Goal: Entertainment & Leisure: Consume media (video, audio)

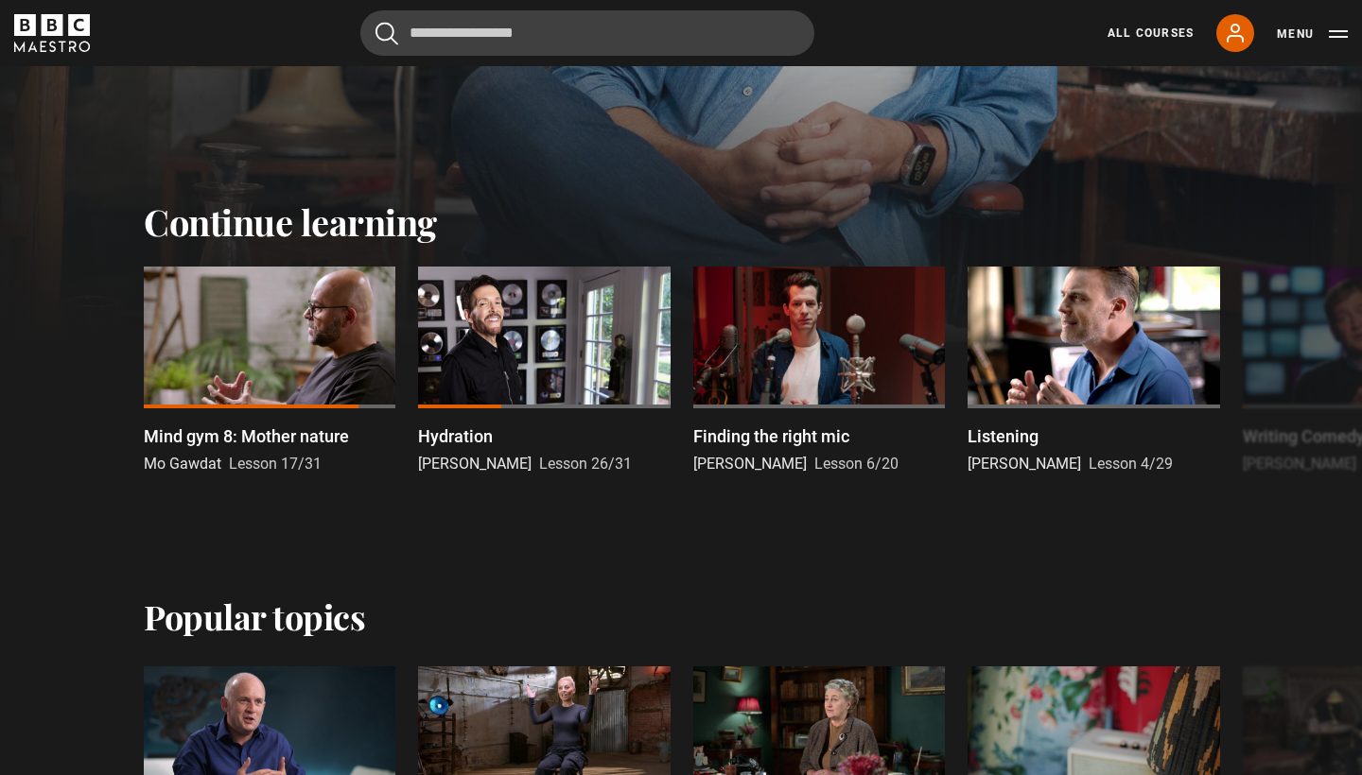
scroll to position [483, 0]
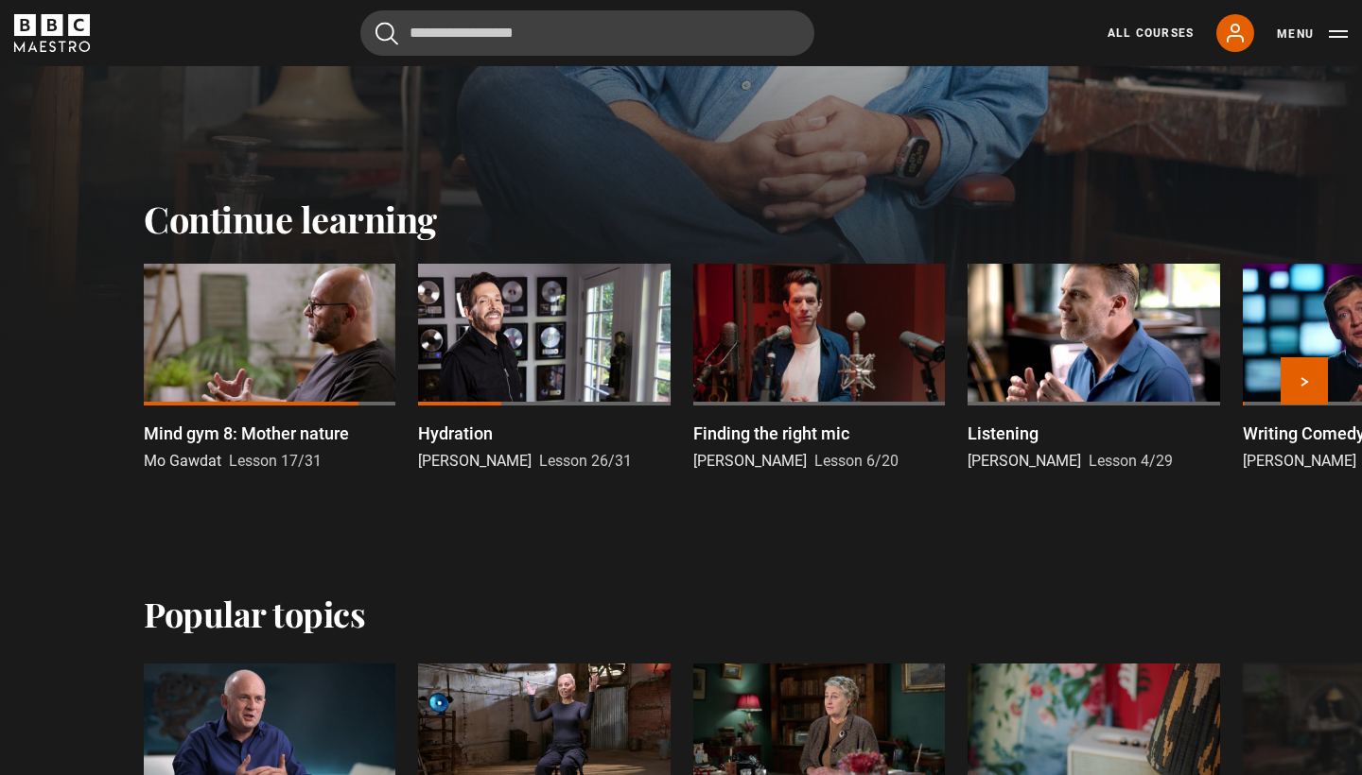
click at [306, 322] on div at bounding box center [270, 335] width 252 height 142
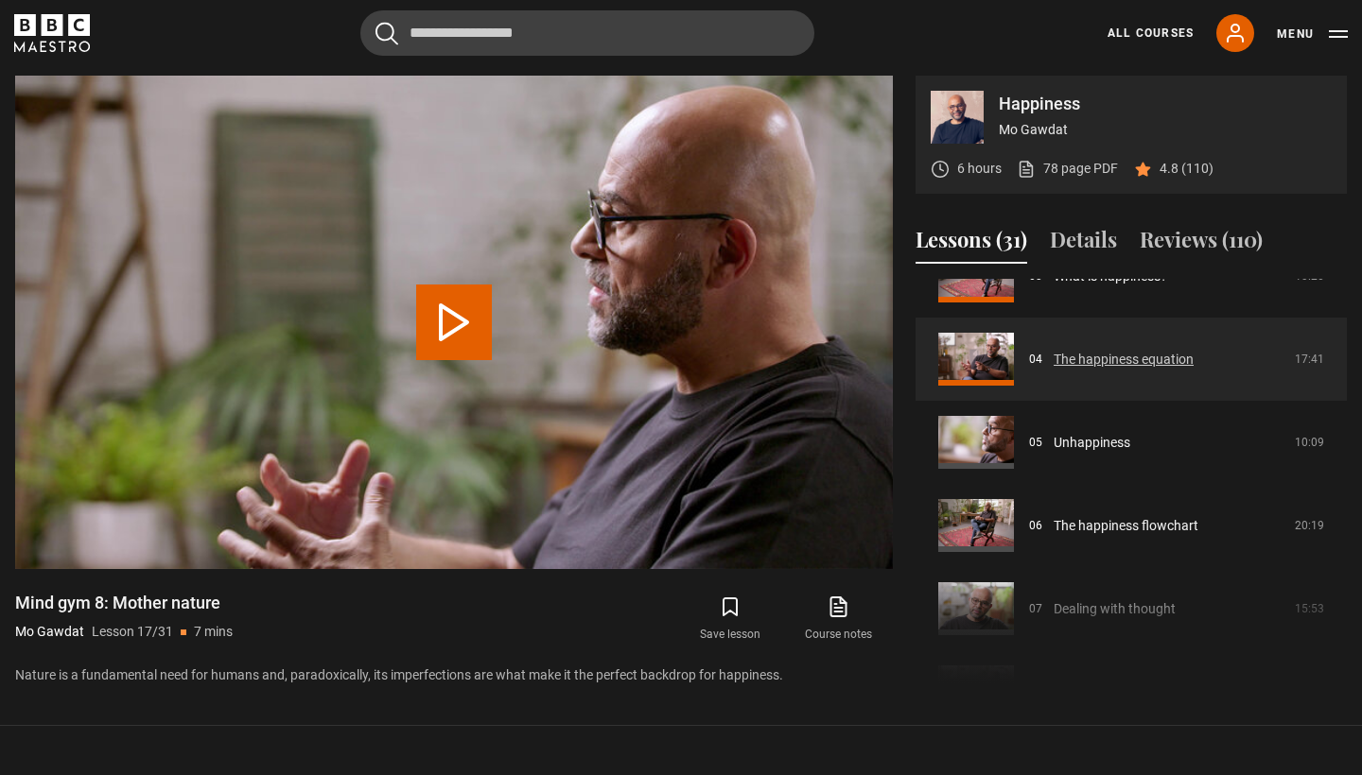
scroll to position [289, 0]
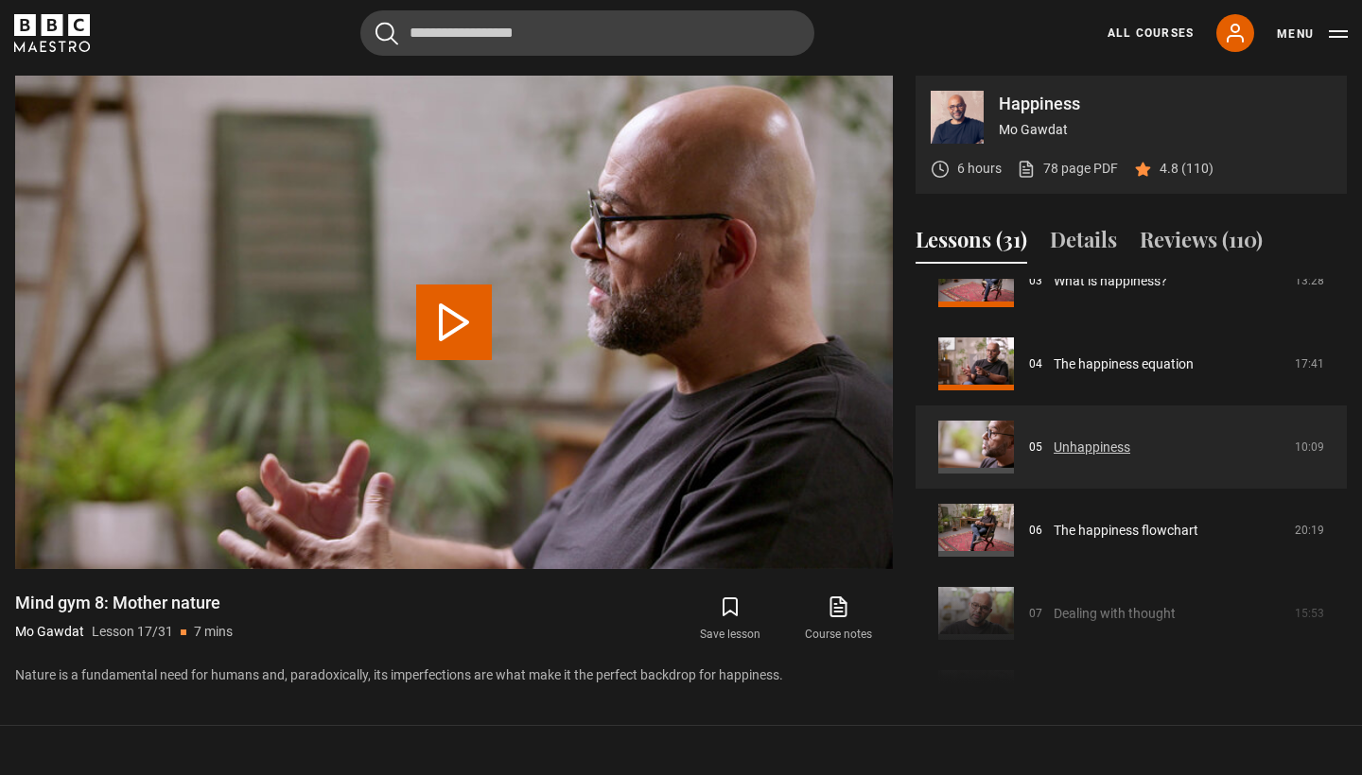
click at [1054, 451] on link "Unhappiness" at bounding box center [1092, 448] width 77 height 20
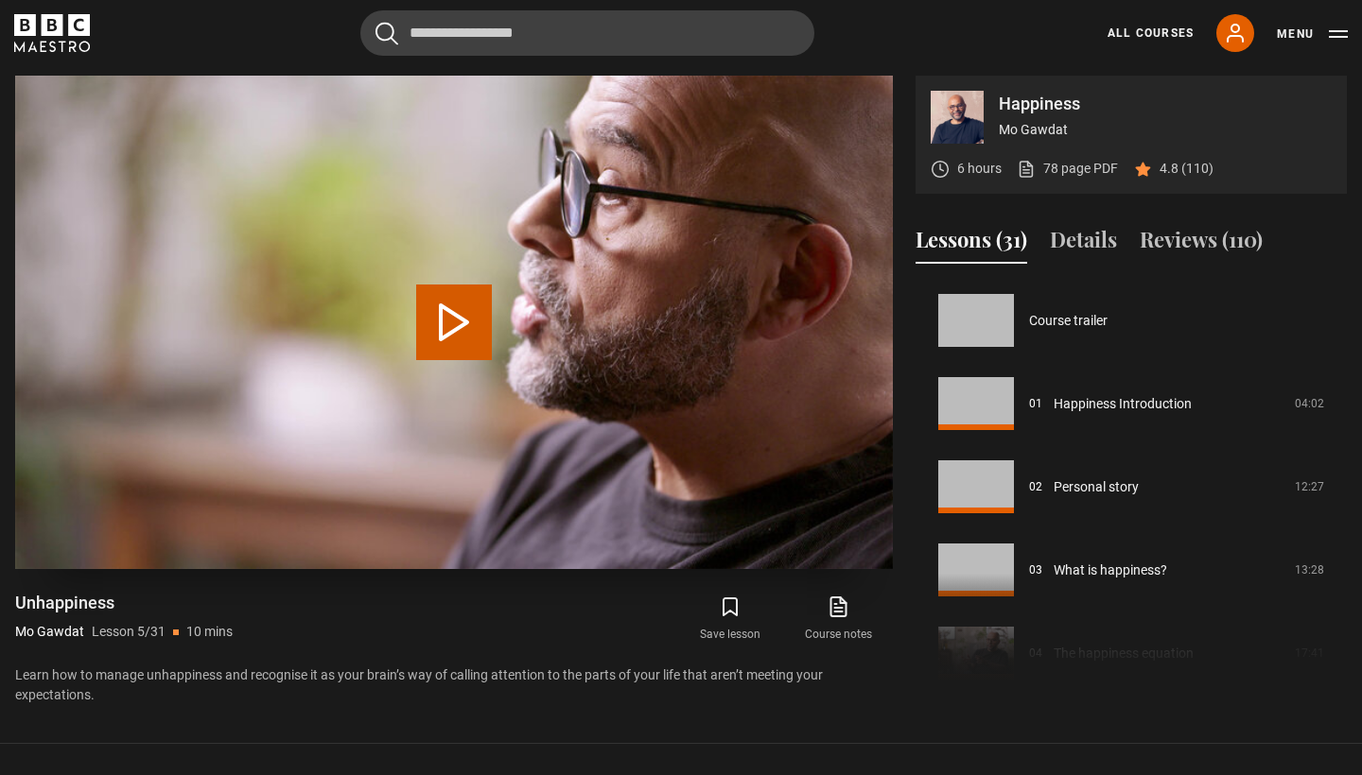
scroll to position [333, 0]
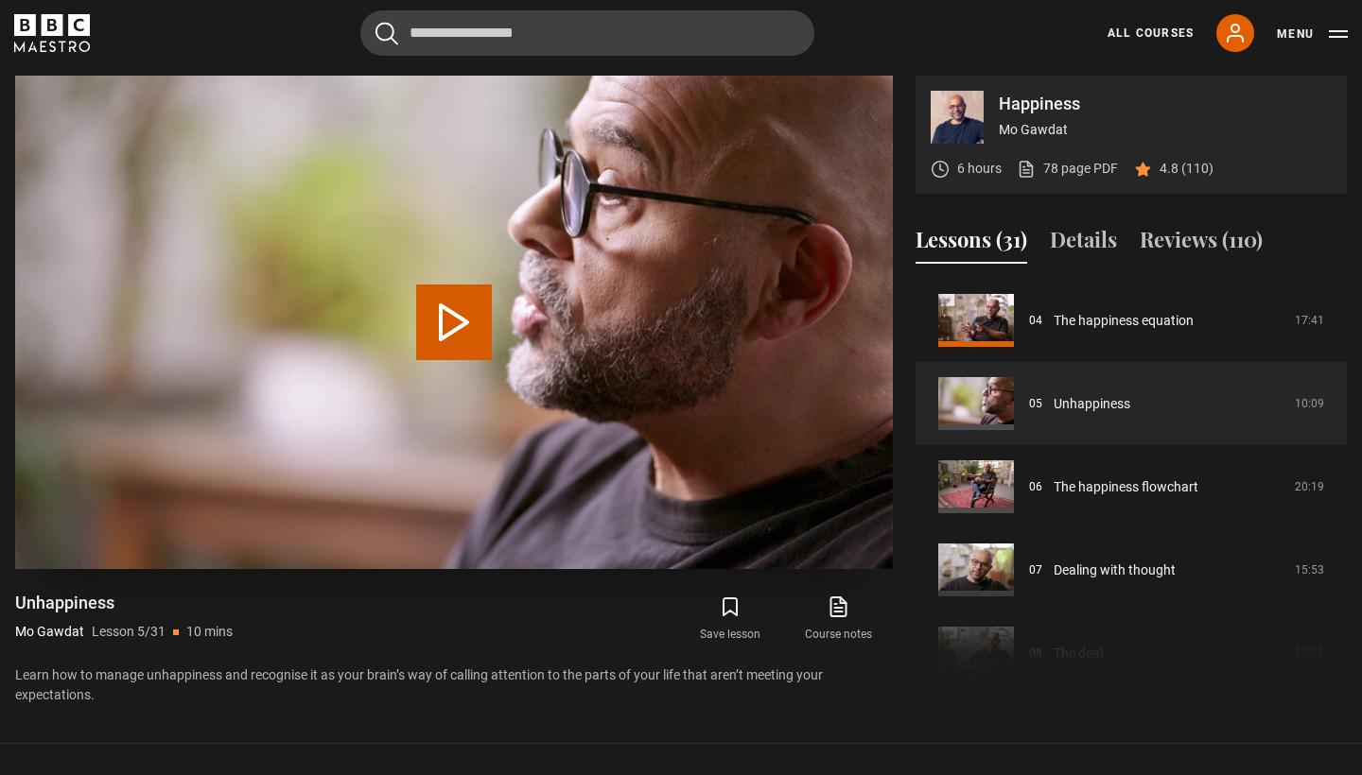
click at [467, 323] on button "Play Lesson Unhappiness" at bounding box center [454, 323] width 76 height 76
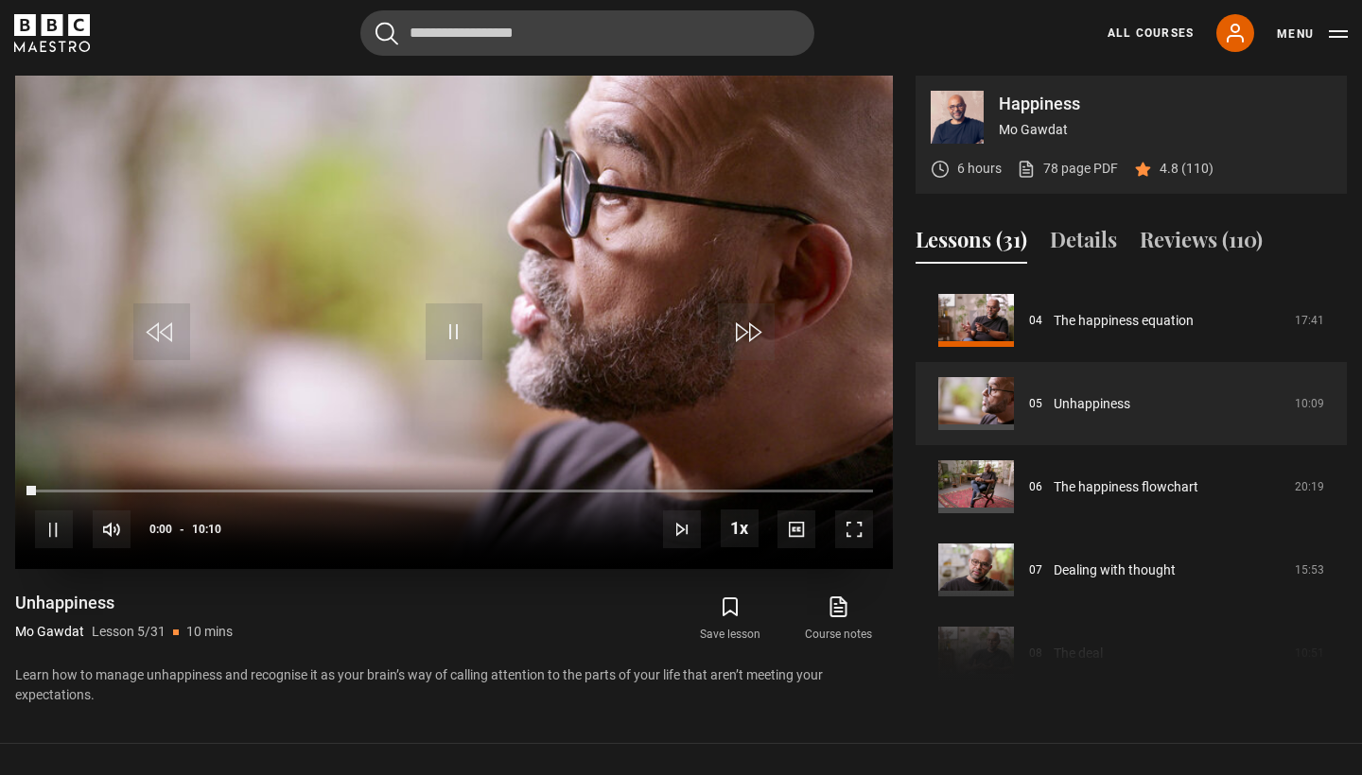
click at [854, 527] on span "Video Player" at bounding box center [854, 530] width 38 height 38
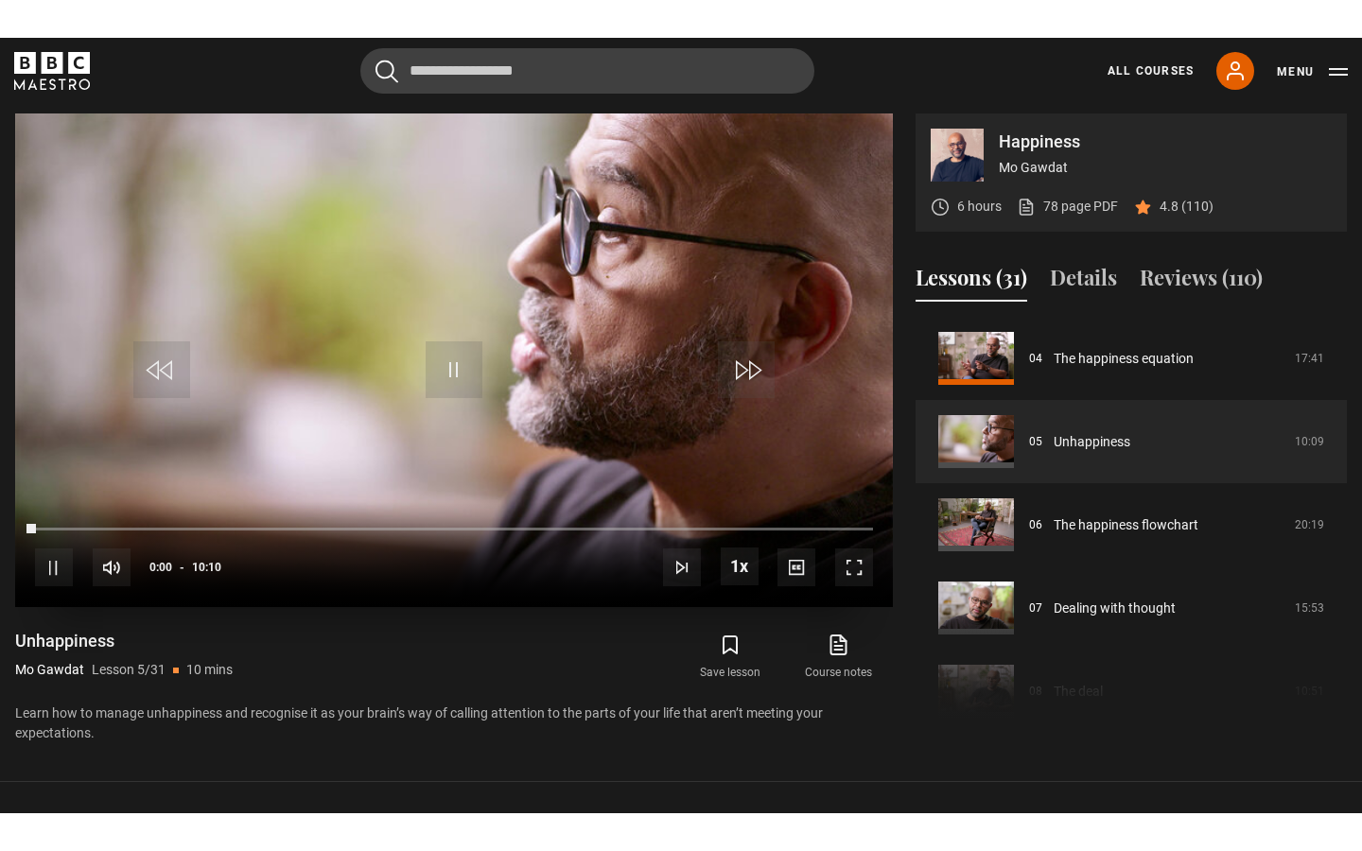
scroll to position [0, 0]
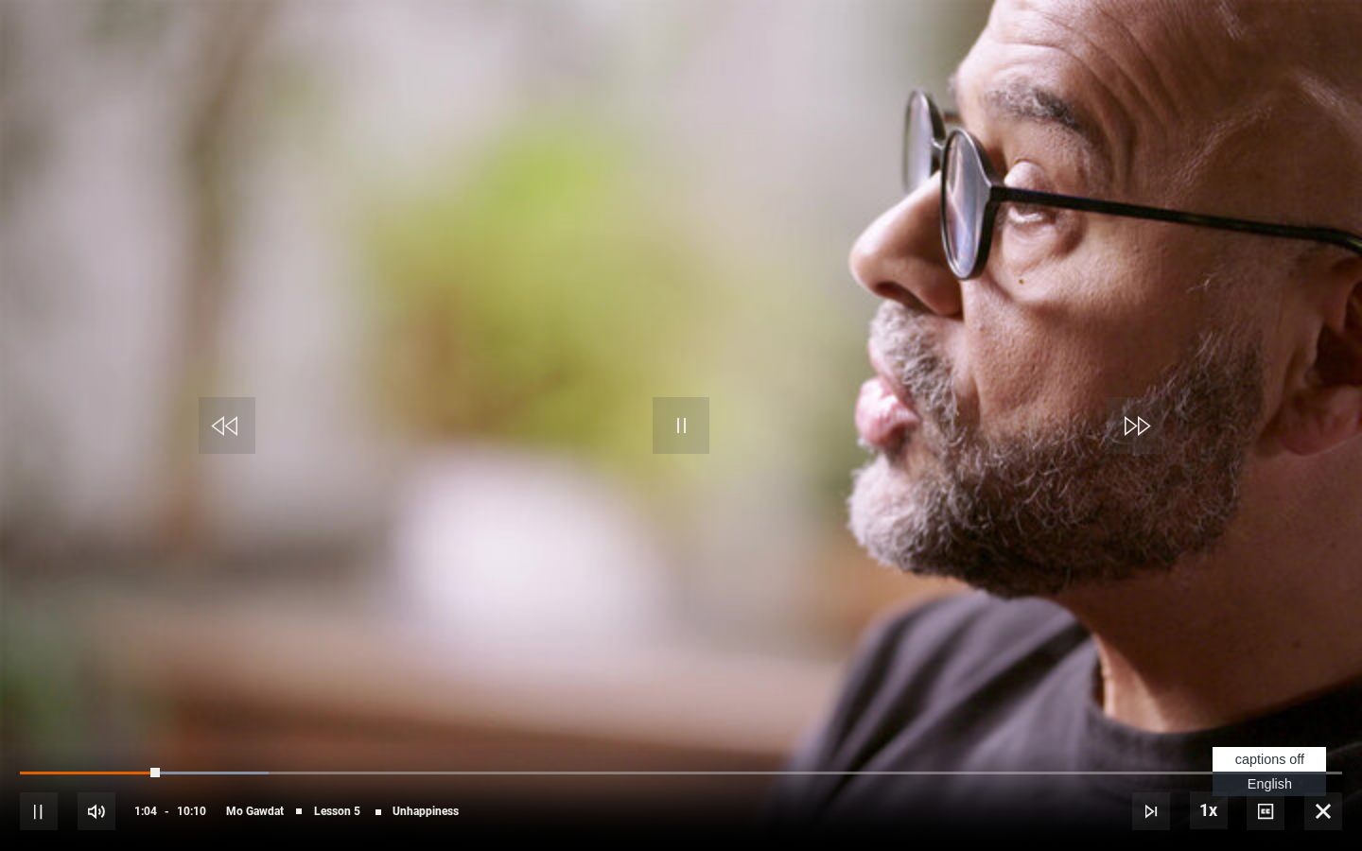
click at [1264, 775] on span "Video Player" at bounding box center [1265, 812] width 38 height 38
click at [1258, 775] on span "English Captions" at bounding box center [1269, 783] width 44 height 15
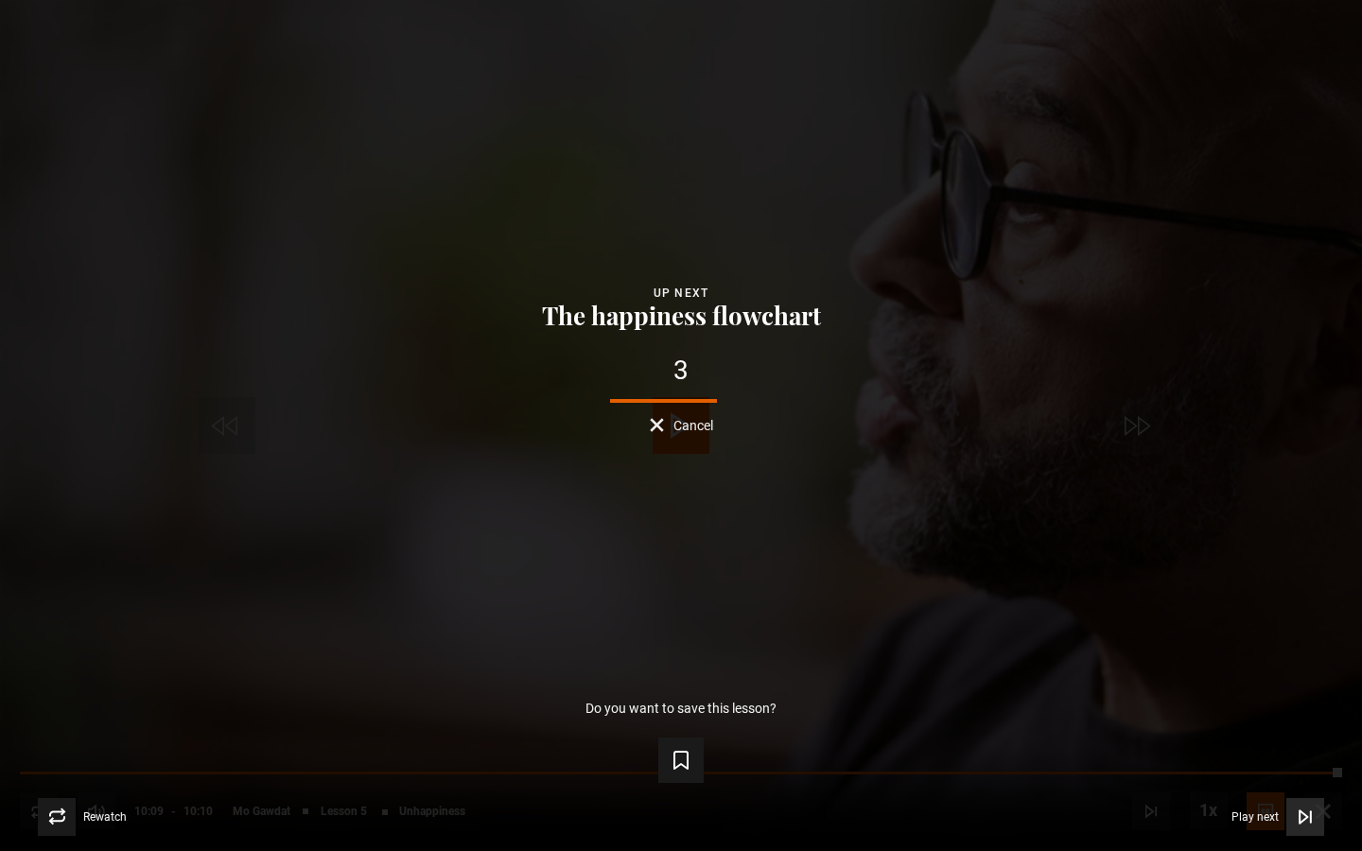
click at [1303, 775] on icon "Video Player" at bounding box center [1305, 817] width 19 height 19
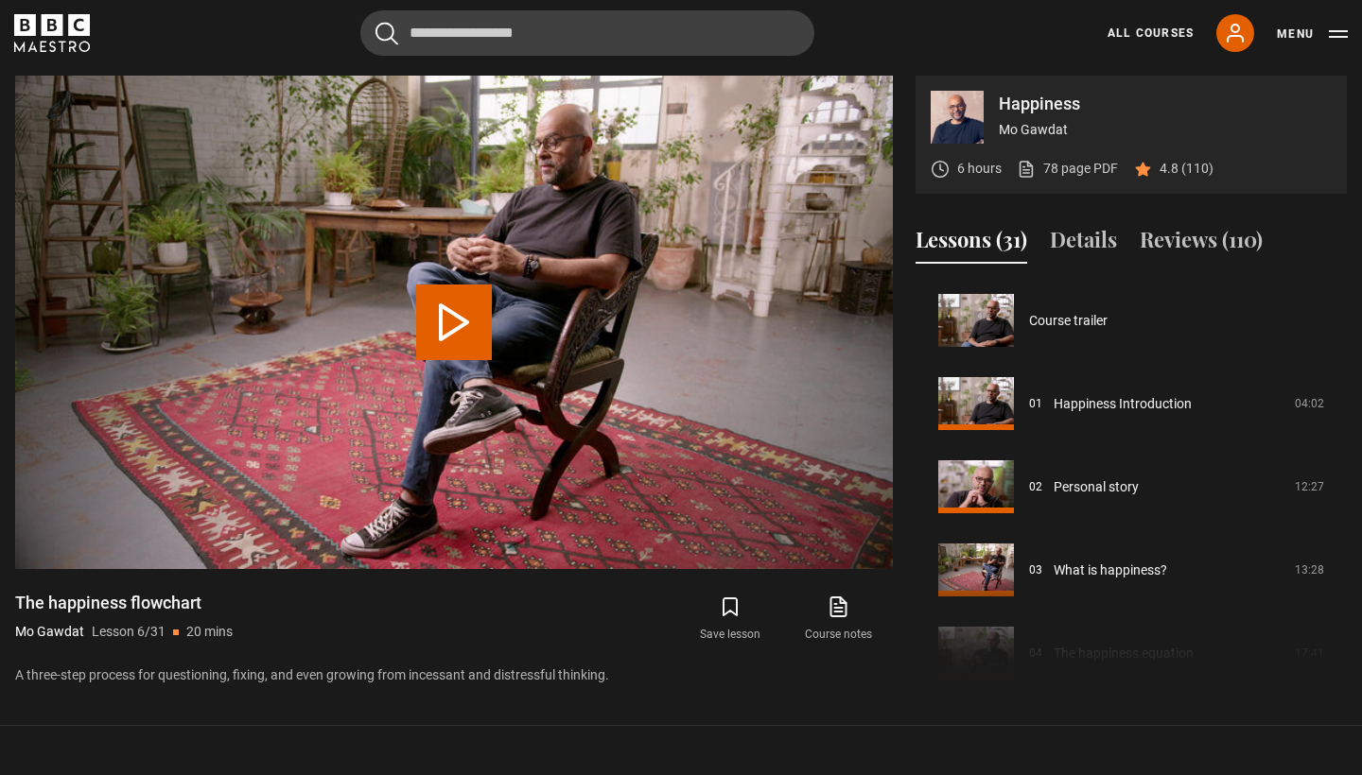
scroll to position [416, 0]
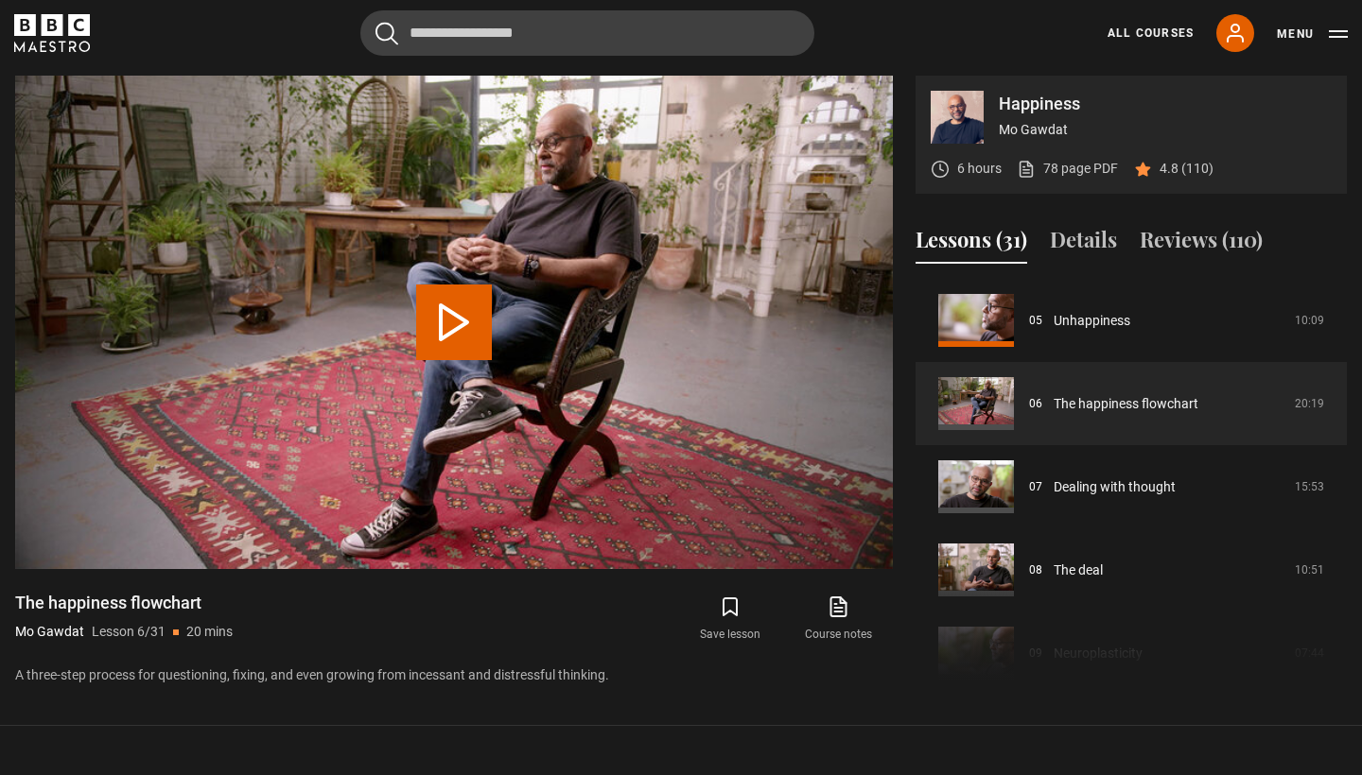
click at [477, 297] on button "Play Lesson The happiness flowchart" at bounding box center [454, 323] width 76 height 76
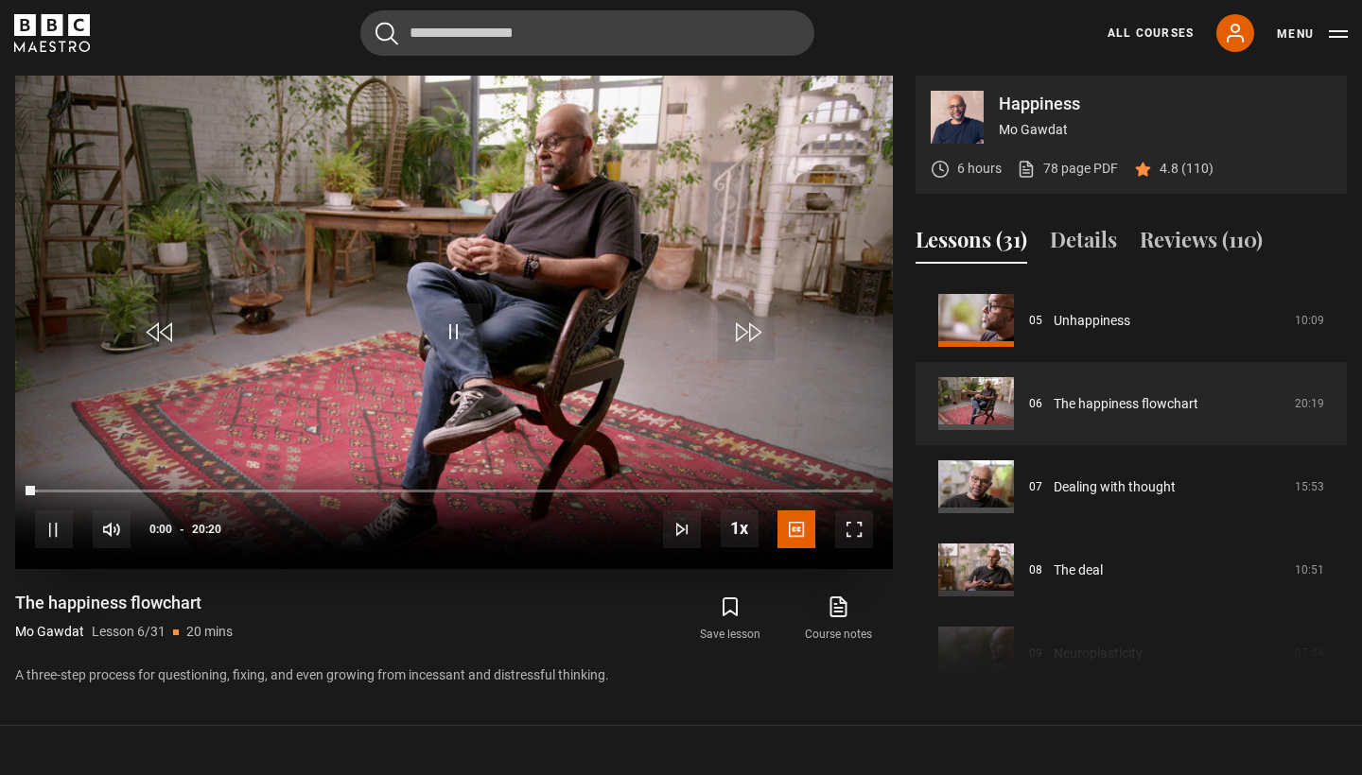
click at [861, 539] on span "Video Player" at bounding box center [854, 530] width 38 height 38
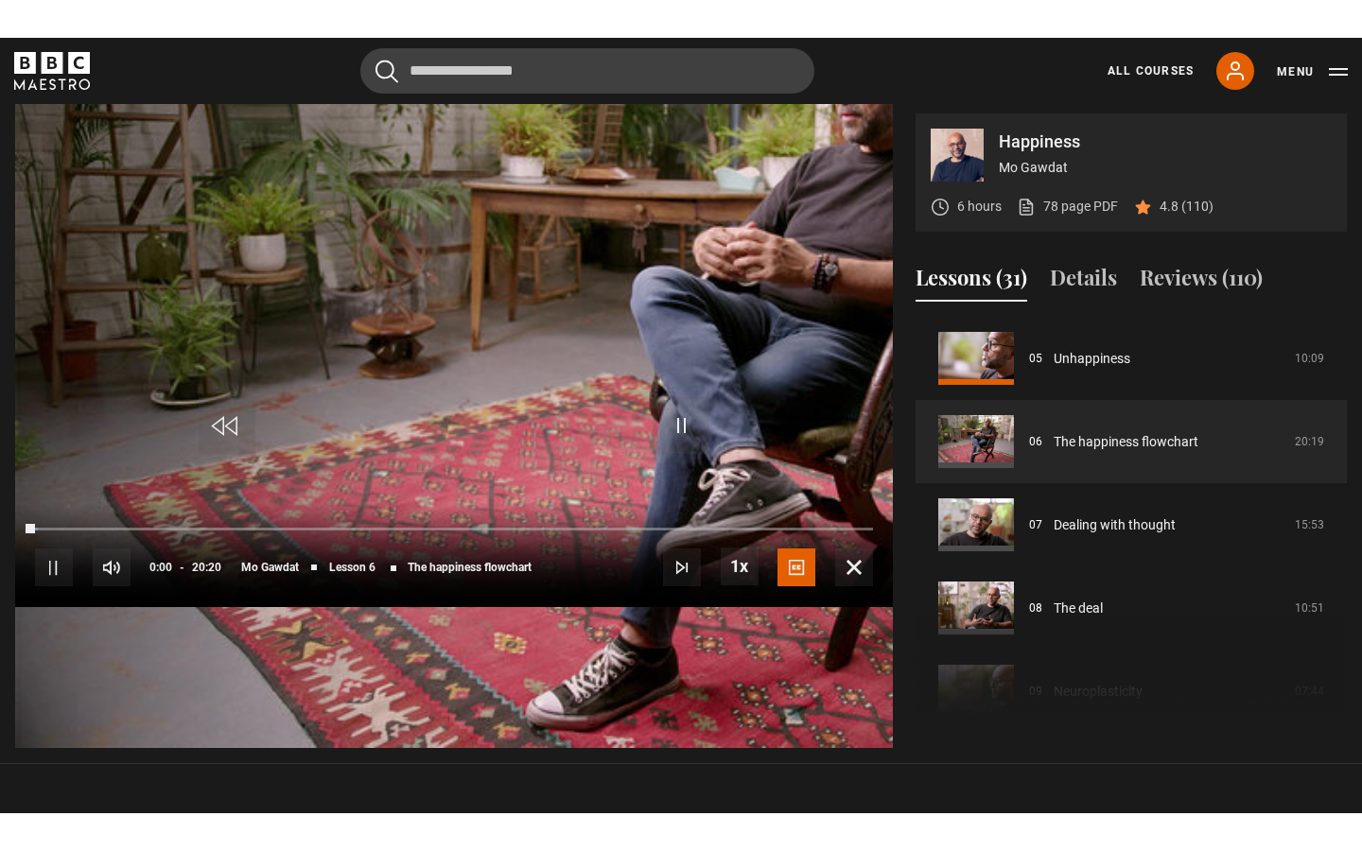
scroll to position [0, 0]
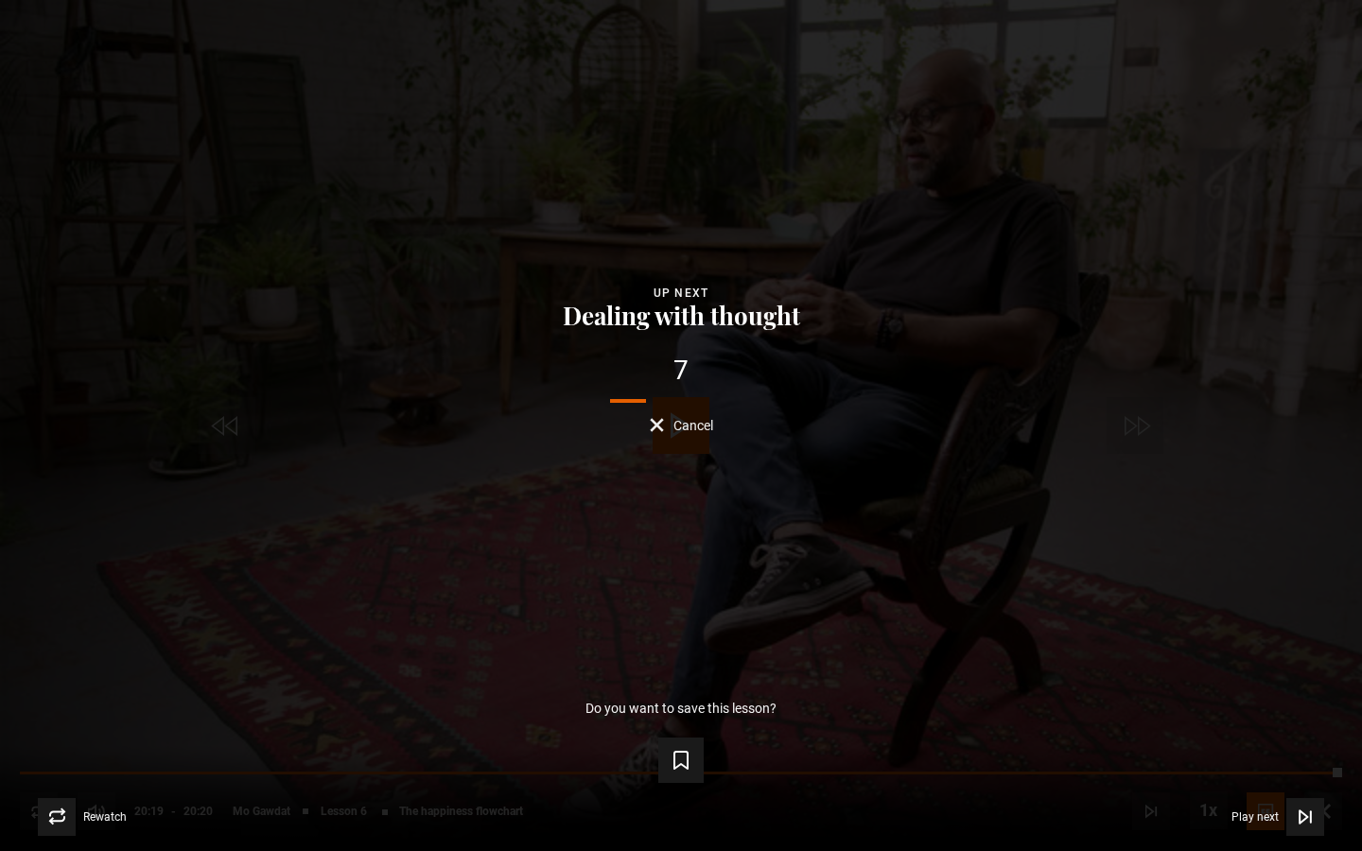
click at [1174, 765] on form "Save lesson" at bounding box center [680, 756] width 1301 height 53
click at [1054, 775] on div "Rewatch Rewatch Play next Play next" at bounding box center [680, 817] width 1301 height 38
